Goal: Transaction & Acquisition: Purchase product/service

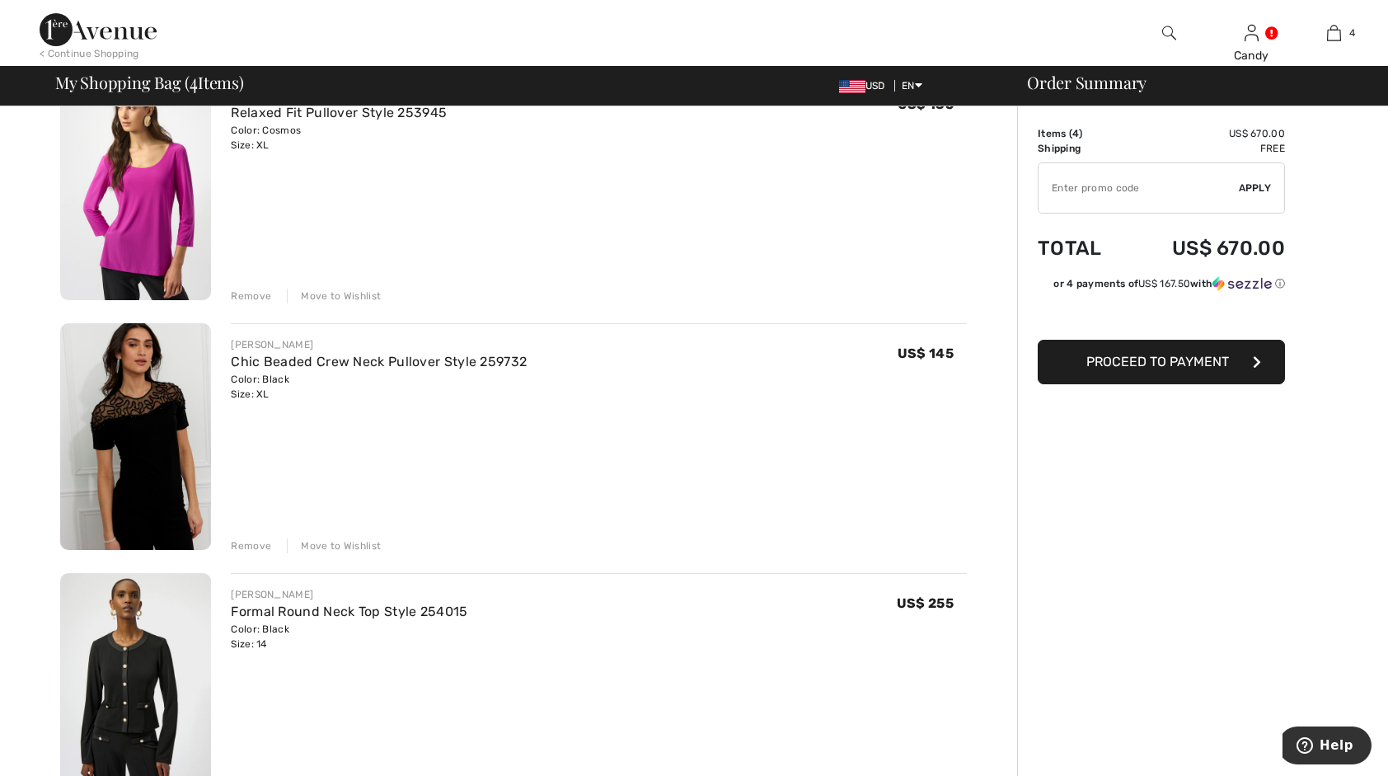
scroll to position [495, 0]
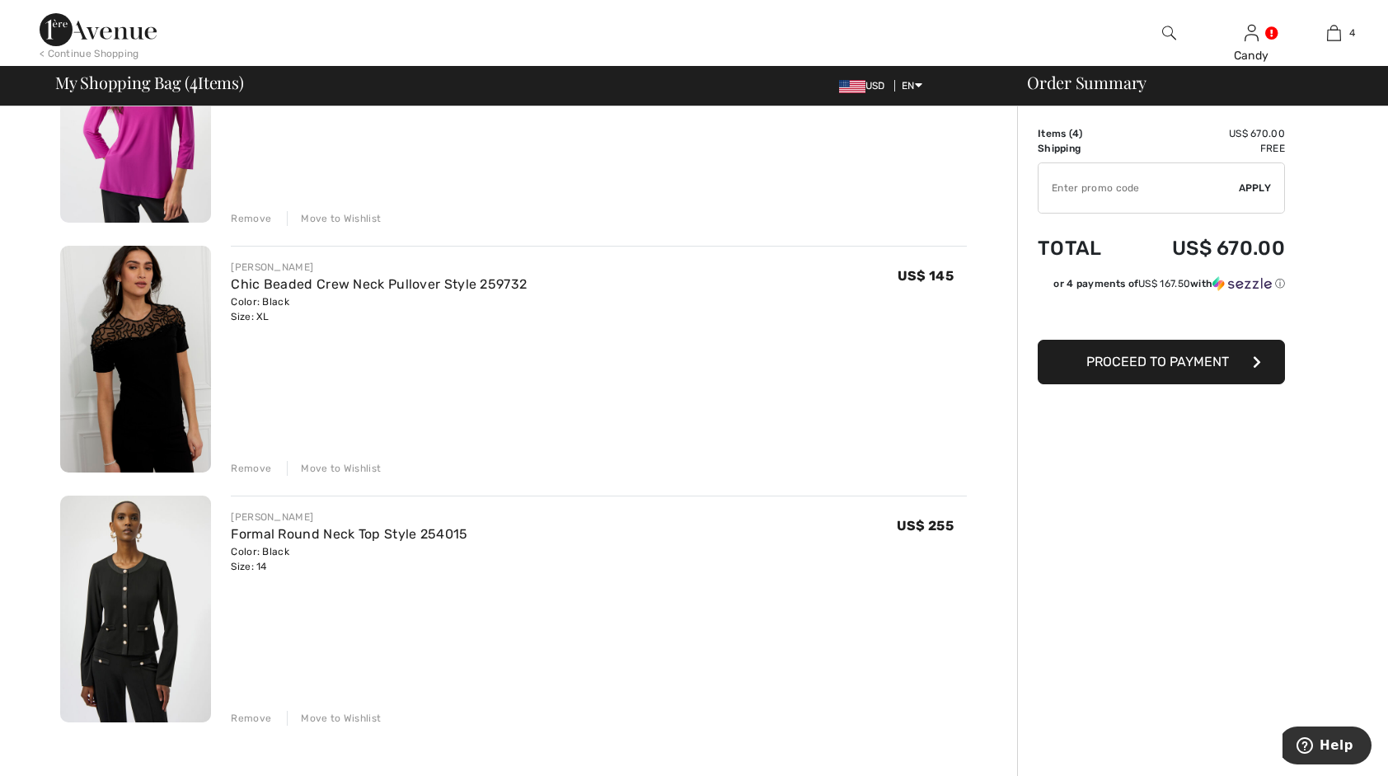
click at [335, 471] on div "Move to Wishlist" at bounding box center [334, 468] width 94 height 15
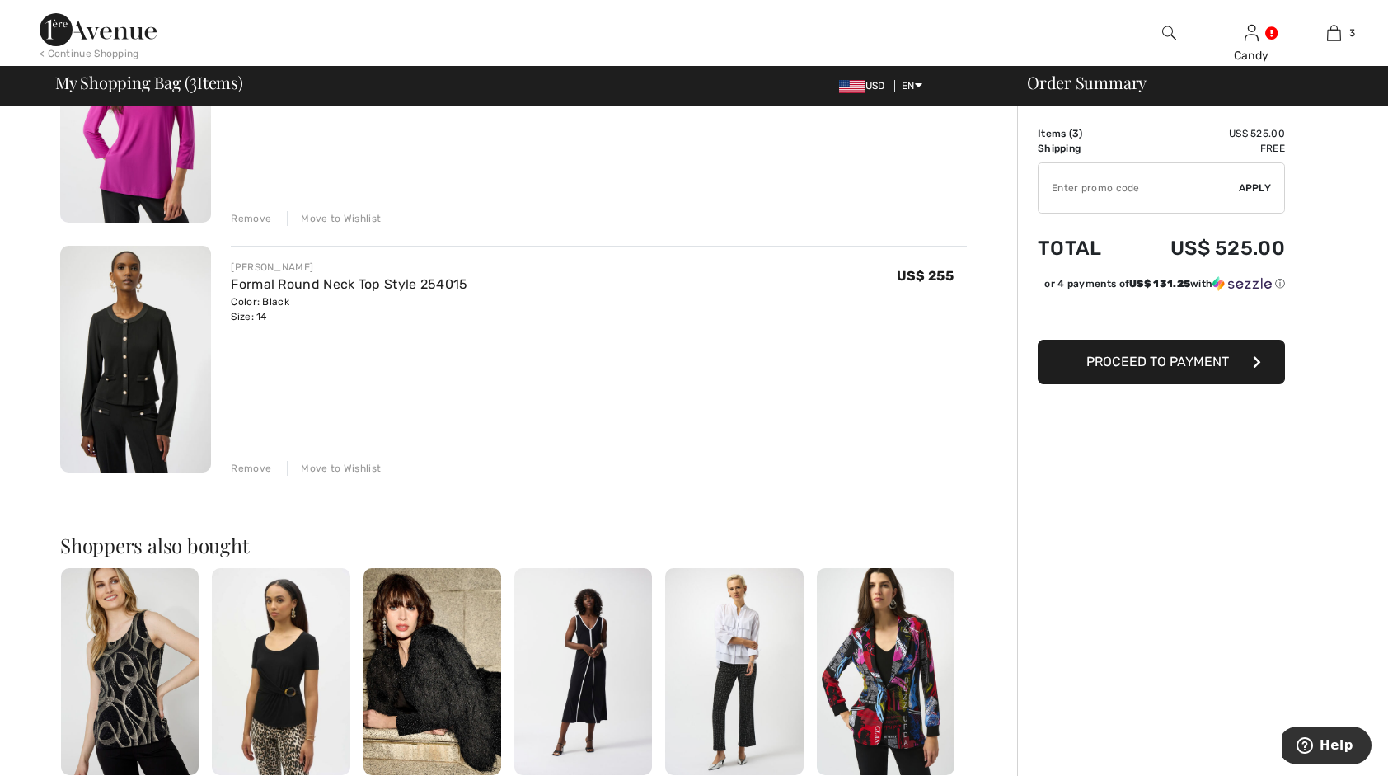
click at [364, 218] on div "Move to Wishlist" at bounding box center [334, 218] width 94 height 15
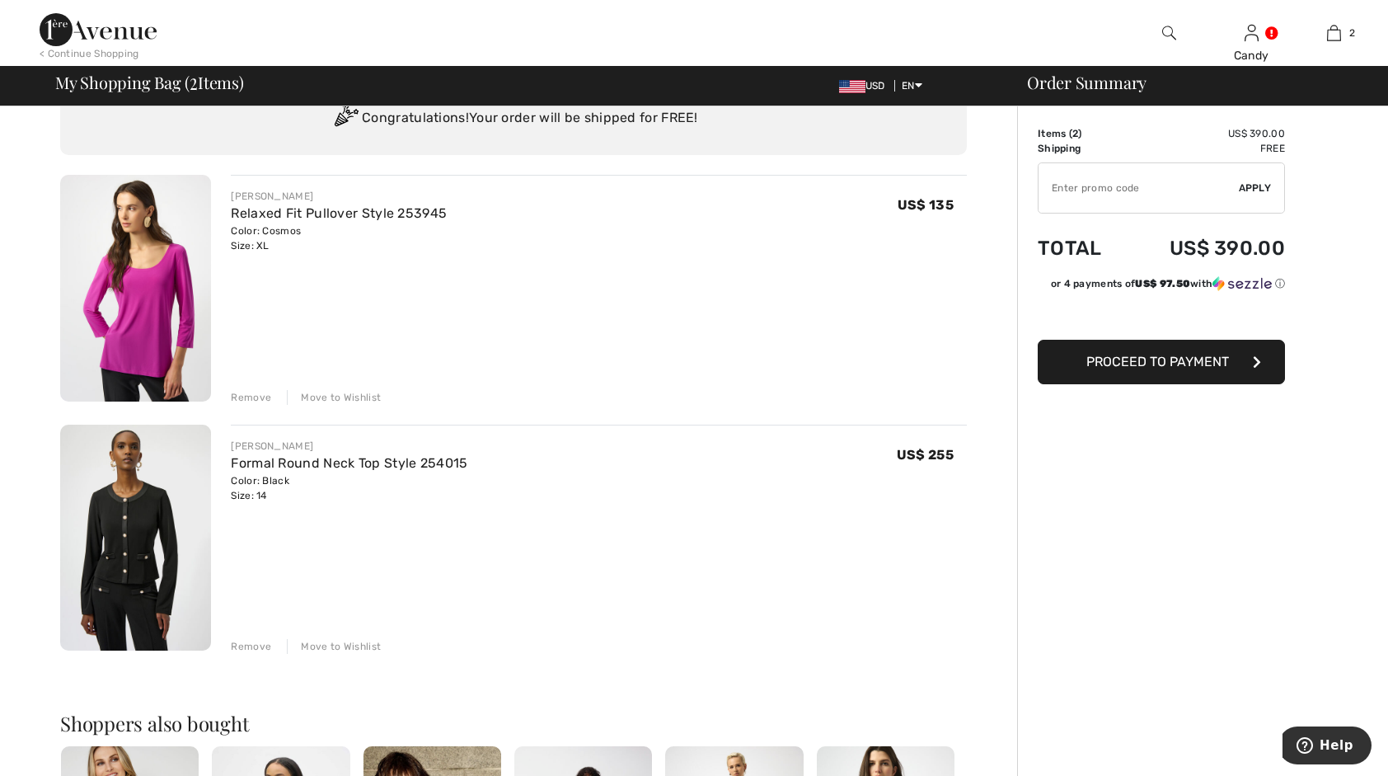
scroll to position [1, 0]
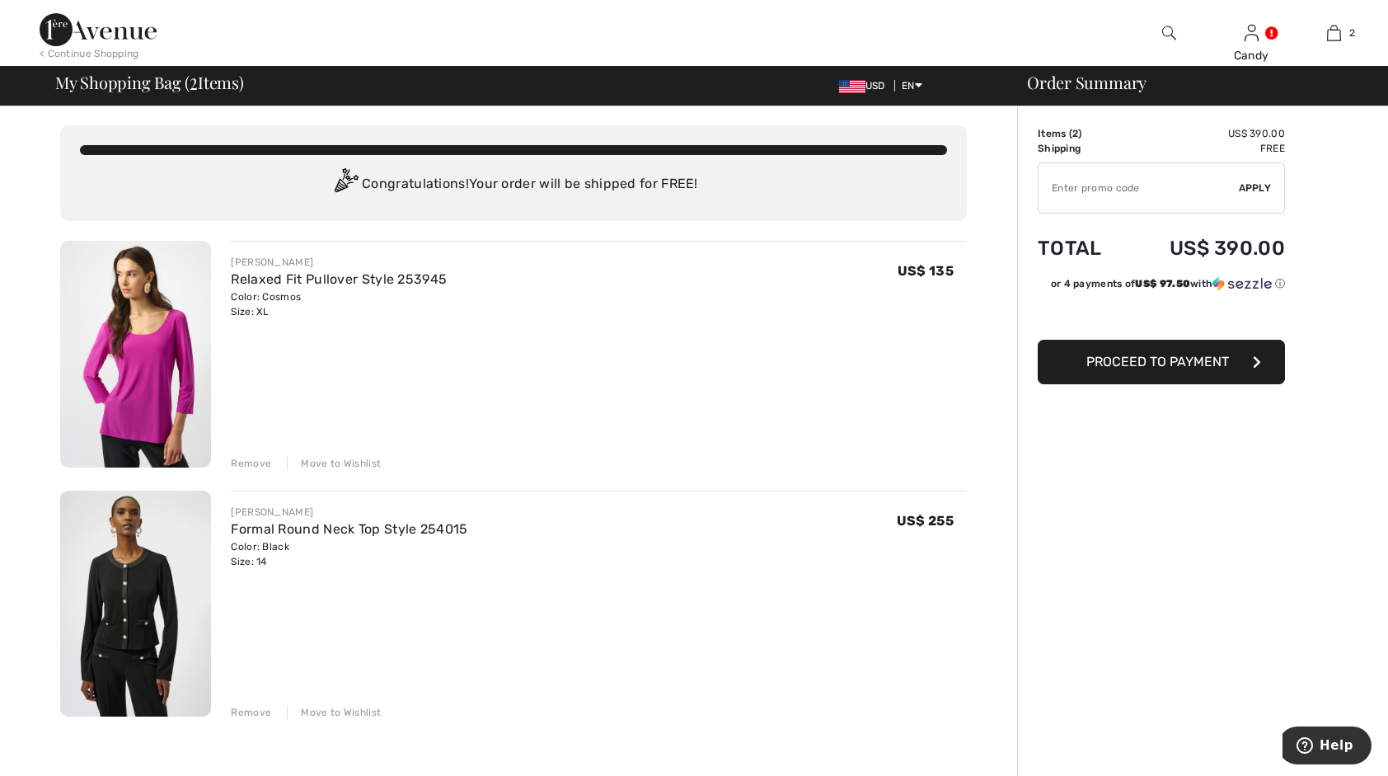
click at [257, 462] on div "Remove" at bounding box center [251, 463] width 40 height 15
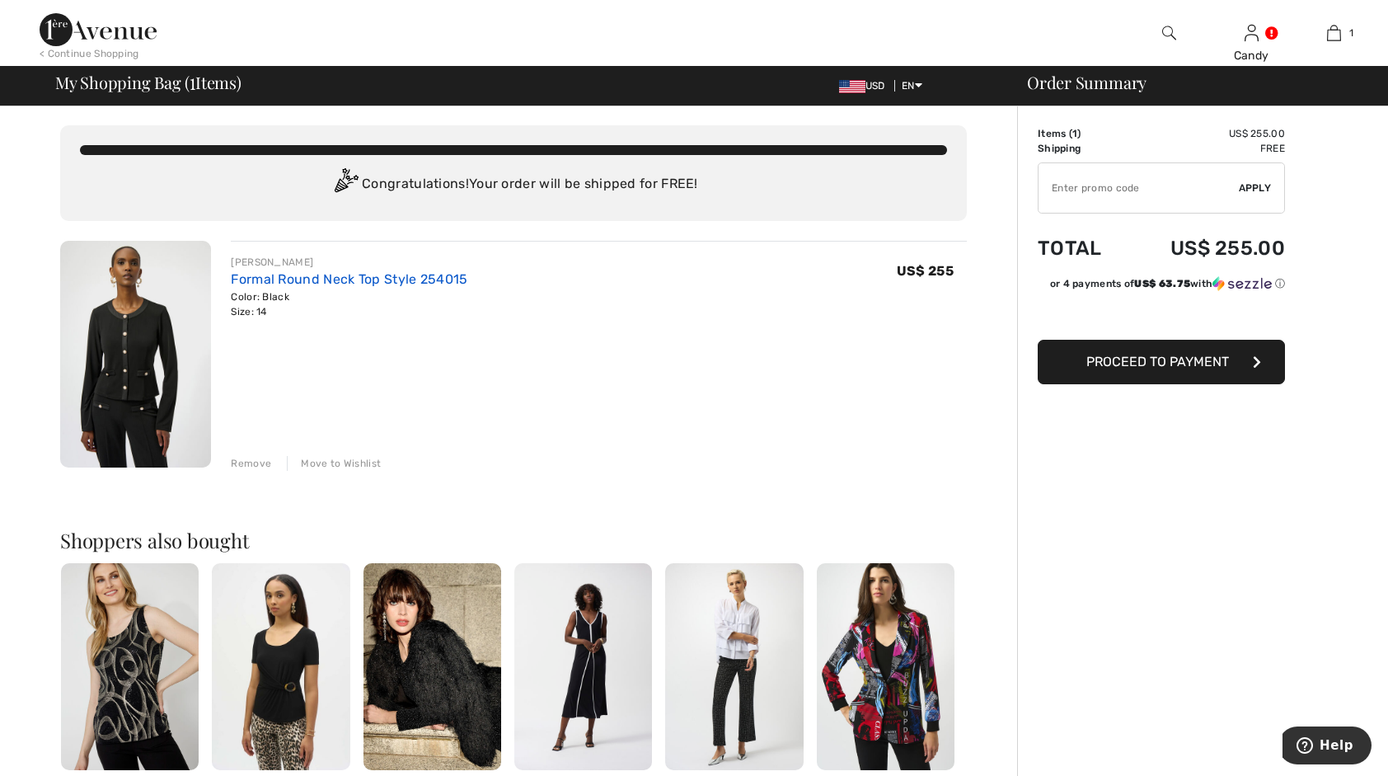
click at [298, 275] on link "Formal Round Neck Top Style 254015" at bounding box center [349, 279] width 237 height 16
